Goal: Information Seeking & Learning: Check status

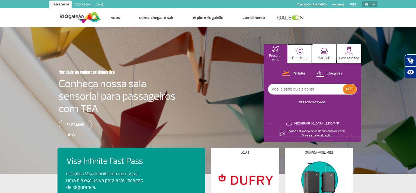
click at [299, 56] on p "Estacionar" at bounding box center [300, 58] width 16 height 4
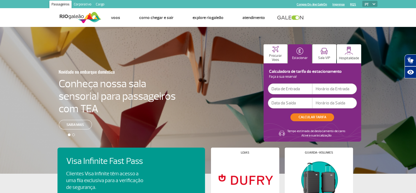
click at [279, 88] on input "text" at bounding box center [290, 88] width 44 height 11
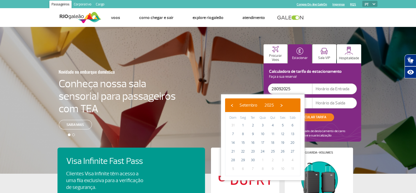
type input "[DATE]"
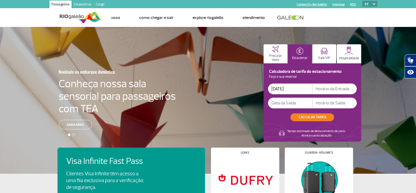
type input "4"
type input "3"
type input "03:30"
type input "[DATE]"
type input "8"
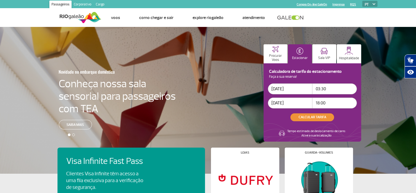
type input "18:00"
click at [320, 115] on button "CALCULAR TARIFA" at bounding box center [313, 117] width 44 height 8
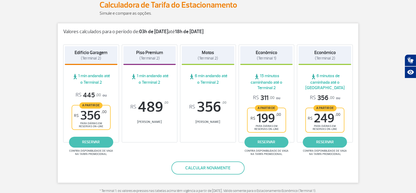
scroll to position [64, 0]
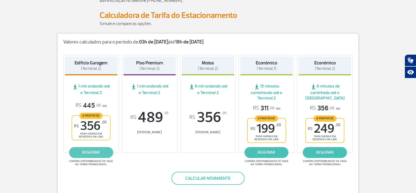
click at [93, 150] on link "reservar" at bounding box center [91, 152] width 44 height 11
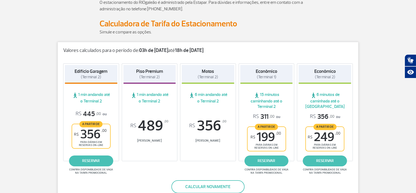
scroll to position [68, 0]
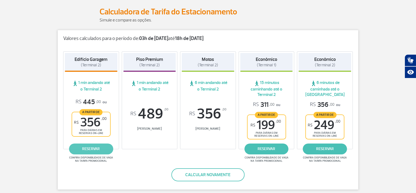
click at [89, 146] on link "reservar" at bounding box center [91, 148] width 44 height 11
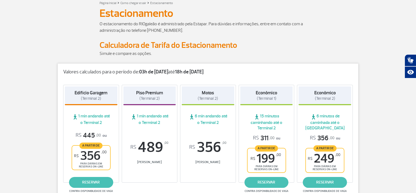
scroll to position [0, 0]
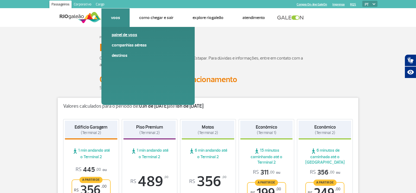
click at [124, 32] on link "Painel de voos" at bounding box center [148, 35] width 73 height 6
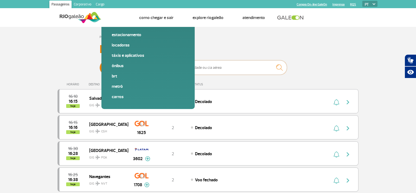
click at [196, 66] on input "text" at bounding box center [233, 67] width 109 height 14
type input "Azul"
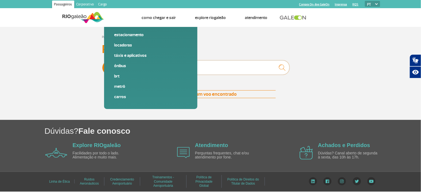
drag, startPoint x: 203, startPoint y: 67, endPoint x: 174, endPoint y: 66, distance: 29.6
click at [174, 66] on div "Partidas Chegadas Azul" at bounding box center [210, 68] width 217 height 16
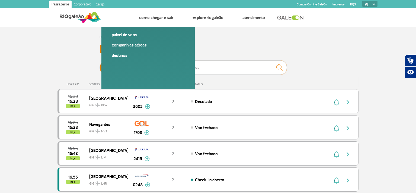
type input "viracopos"
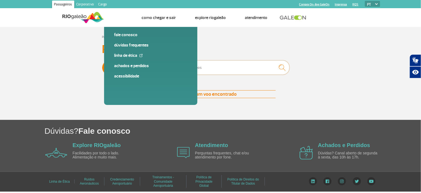
drag, startPoint x: 210, startPoint y: 71, endPoint x: 167, endPoint y: 68, distance: 43.5
click at [167, 68] on div "Partidas Chegadas viracopos" at bounding box center [210, 68] width 217 height 16
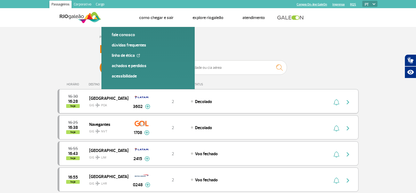
click at [350, 104] on img "button" at bounding box center [348, 102] width 7 height 7
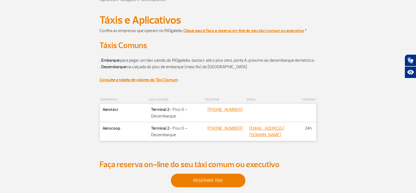
scroll to position [34, 0]
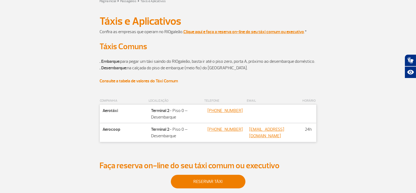
click at [151, 84] on strong "Consulte a tabela de valores do Táxi Comum" at bounding box center [139, 80] width 78 height 5
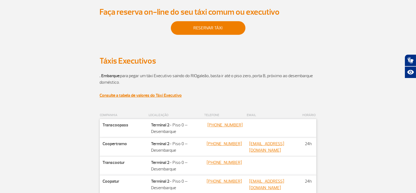
scroll to position [203, 0]
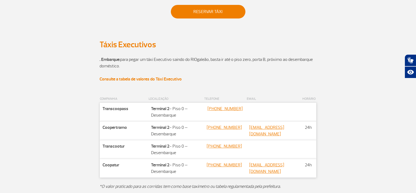
click at [172, 82] on strong "Consulte a tabela de valores do Táxi Executivo" at bounding box center [141, 78] width 82 height 5
